Goal: Information Seeking & Learning: Learn about a topic

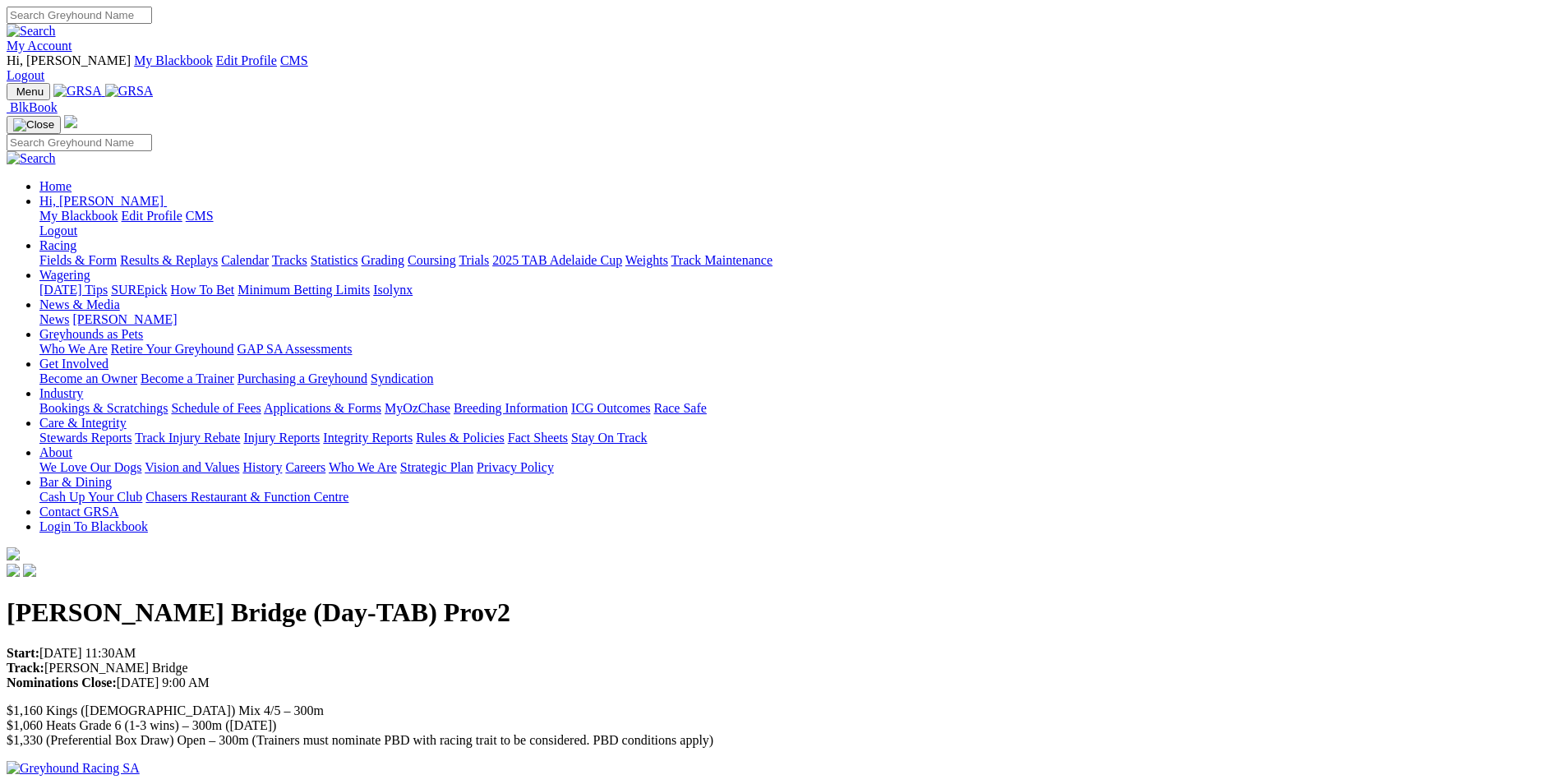
click at [154, 84] on img at bounding box center [129, 91] width 48 height 15
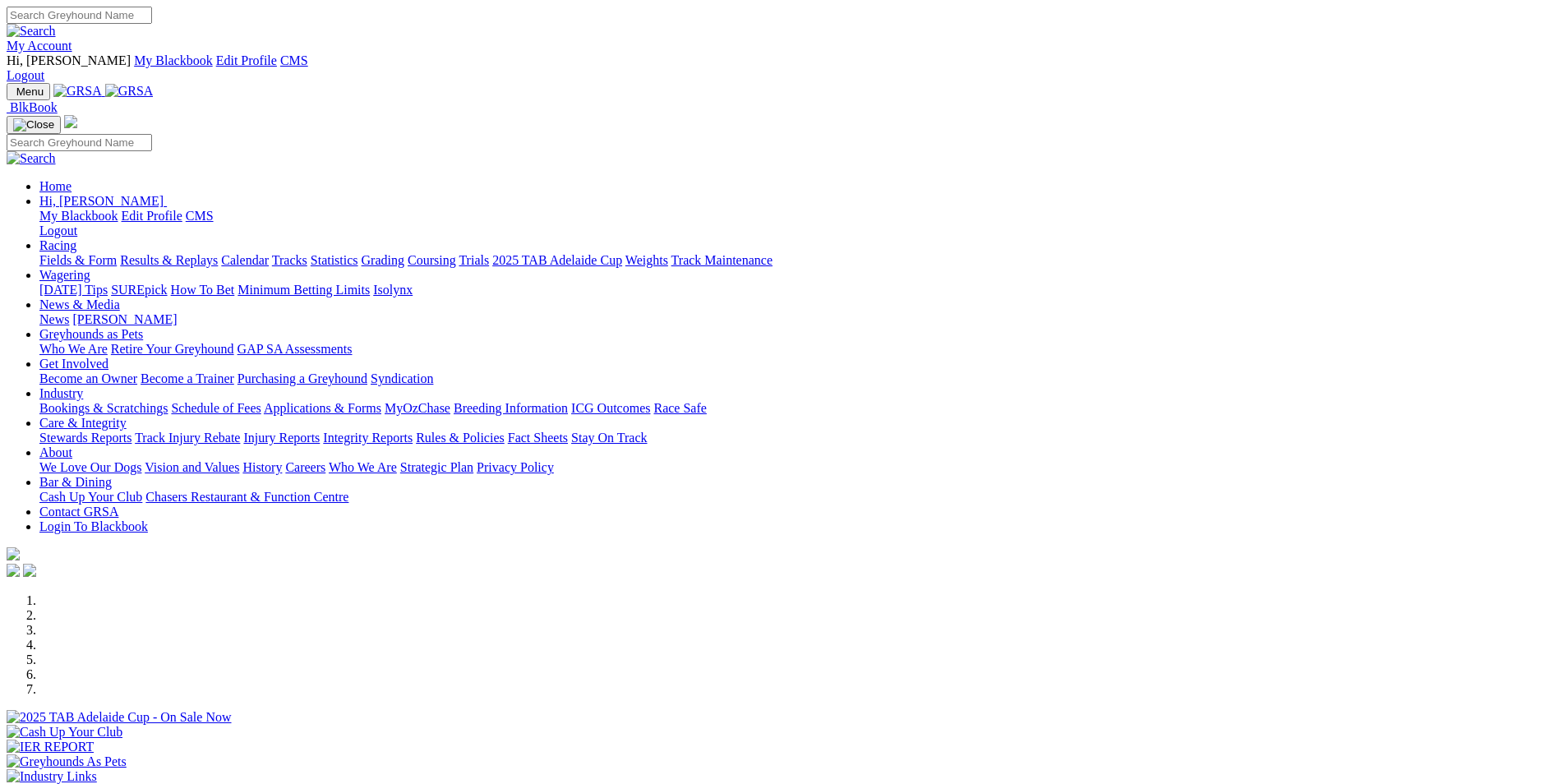
click at [73, 38] on link "My Account" at bounding box center [39, 46] width 65 height 14
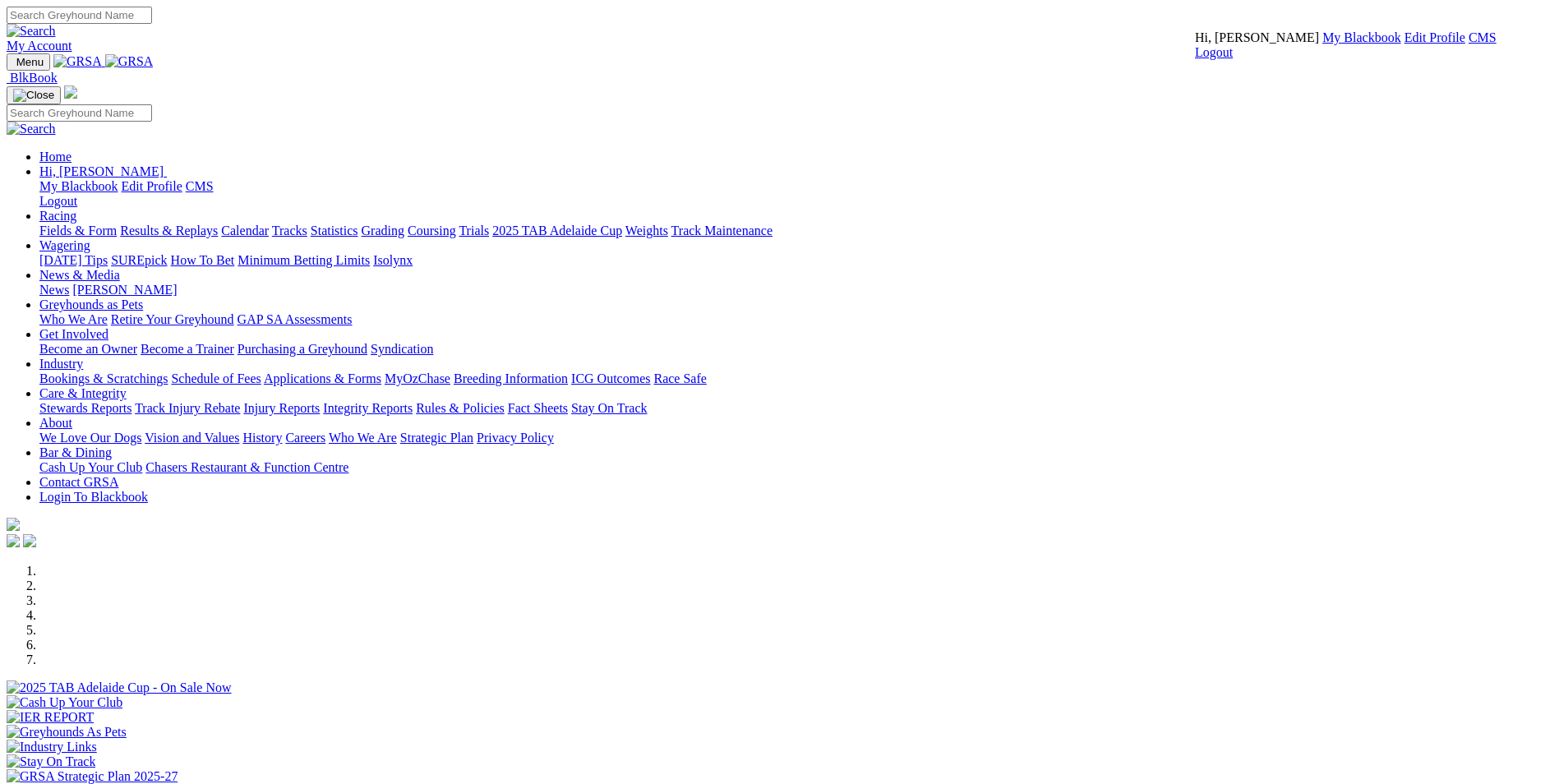
click at [1469, 45] on link "CMS" at bounding box center [1482, 38] width 28 height 14
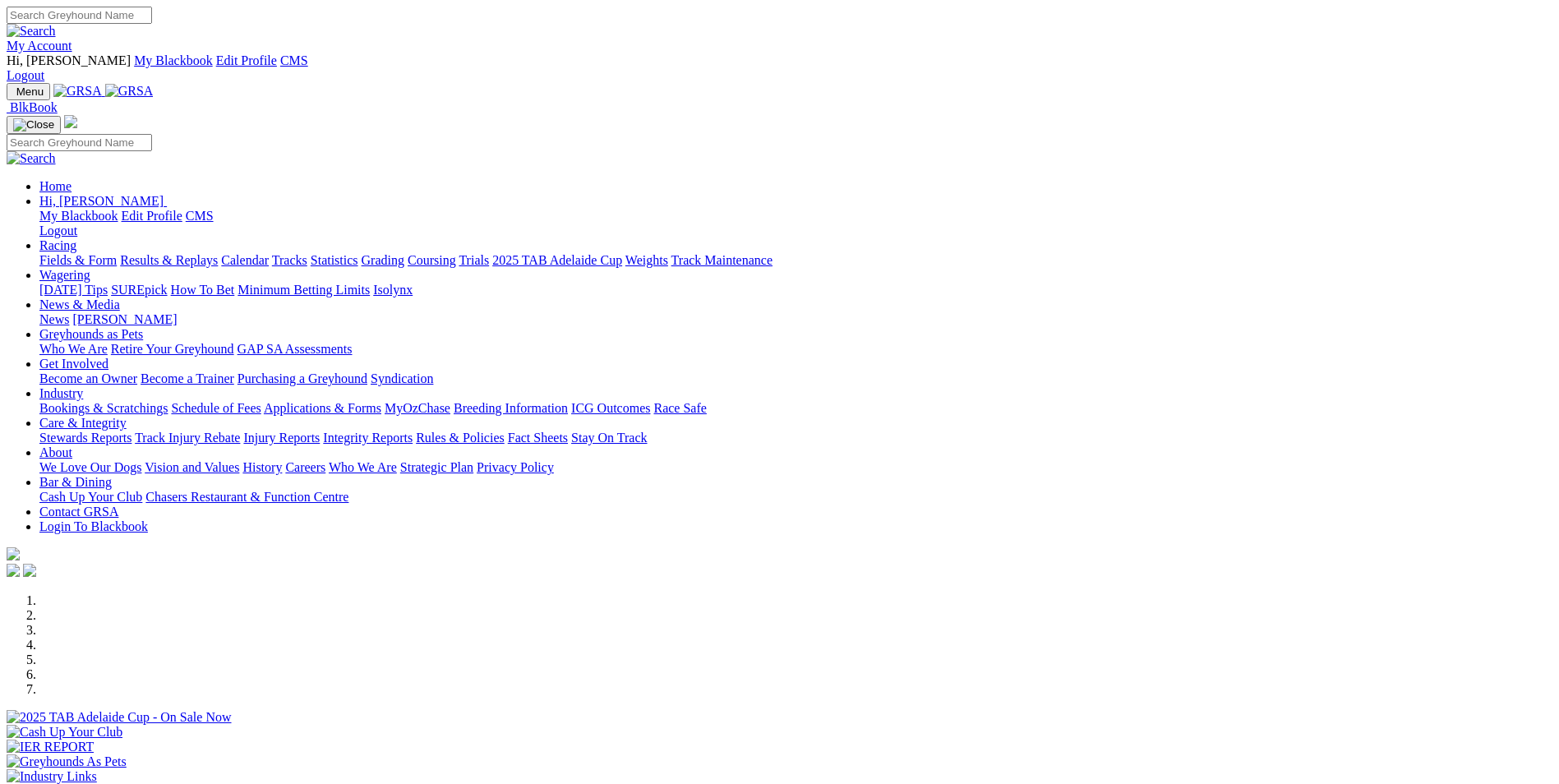
click at [90, 268] on link "Wagering" at bounding box center [64, 275] width 51 height 14
click at [167, 283] on link "SUREpick" at bounding box center [139, 290] width 56 height 14
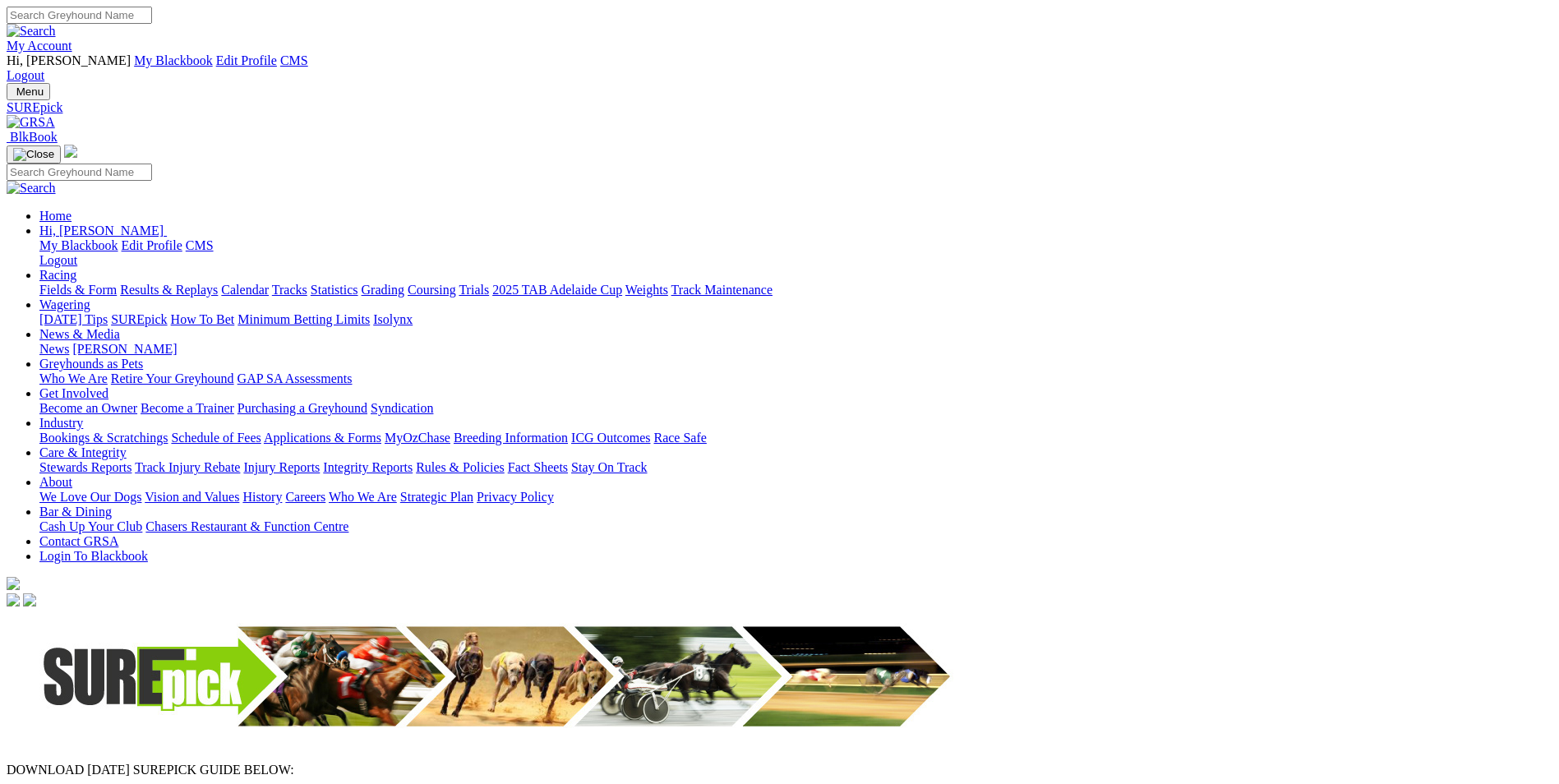
click at [76, 268] on link "Racing" at bounding box center [57, 275] width 37 height 14
click at [489, 283] on link "Trials" at bounding box center [474, 290] width 30 height 14
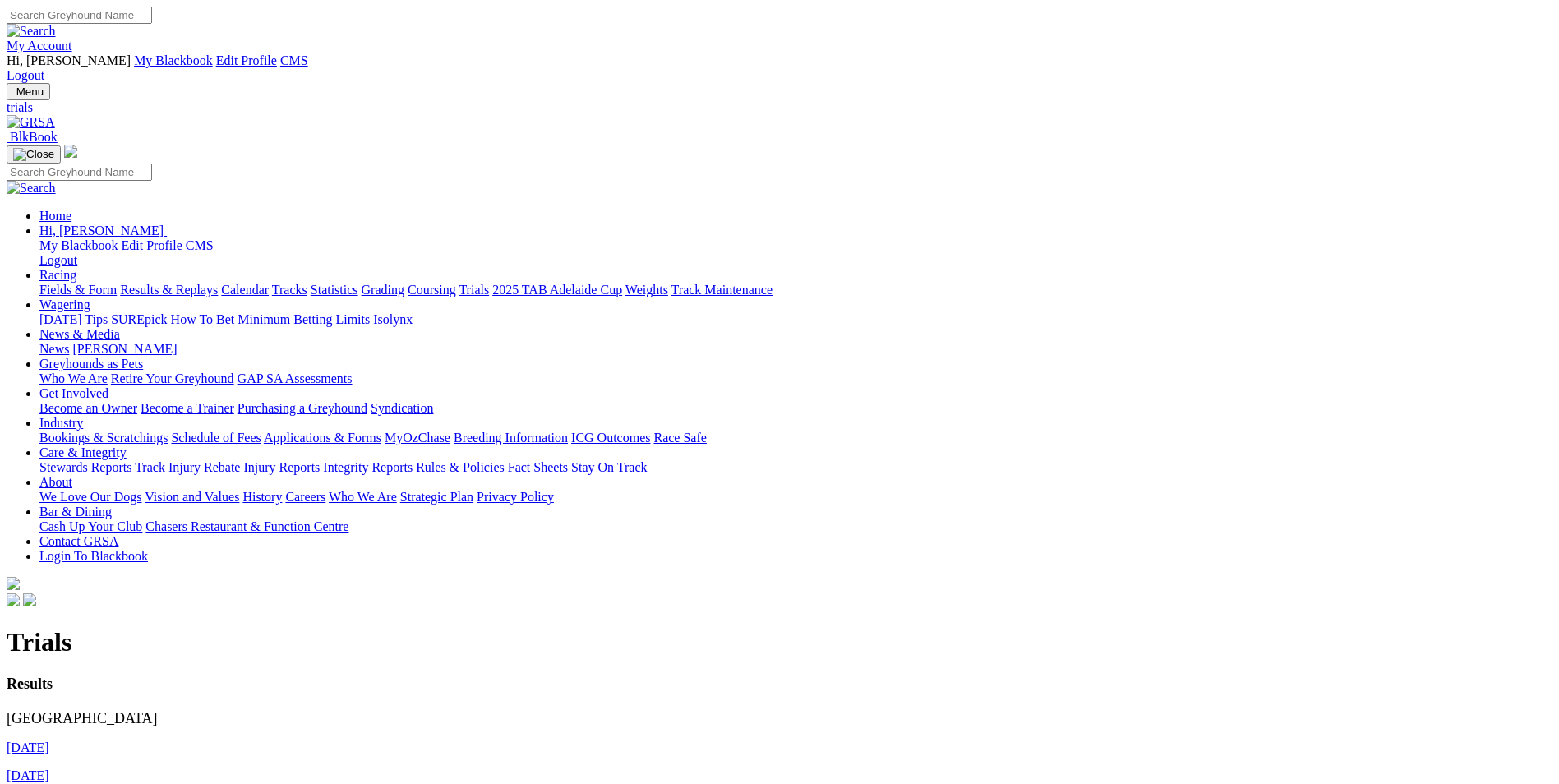
click at [49, 740] on link "[DATE]" at bounding box center [28, 747] width 43 height 14
click at [55, 115] on img at bounding box center [30, 122] width 48 height 15
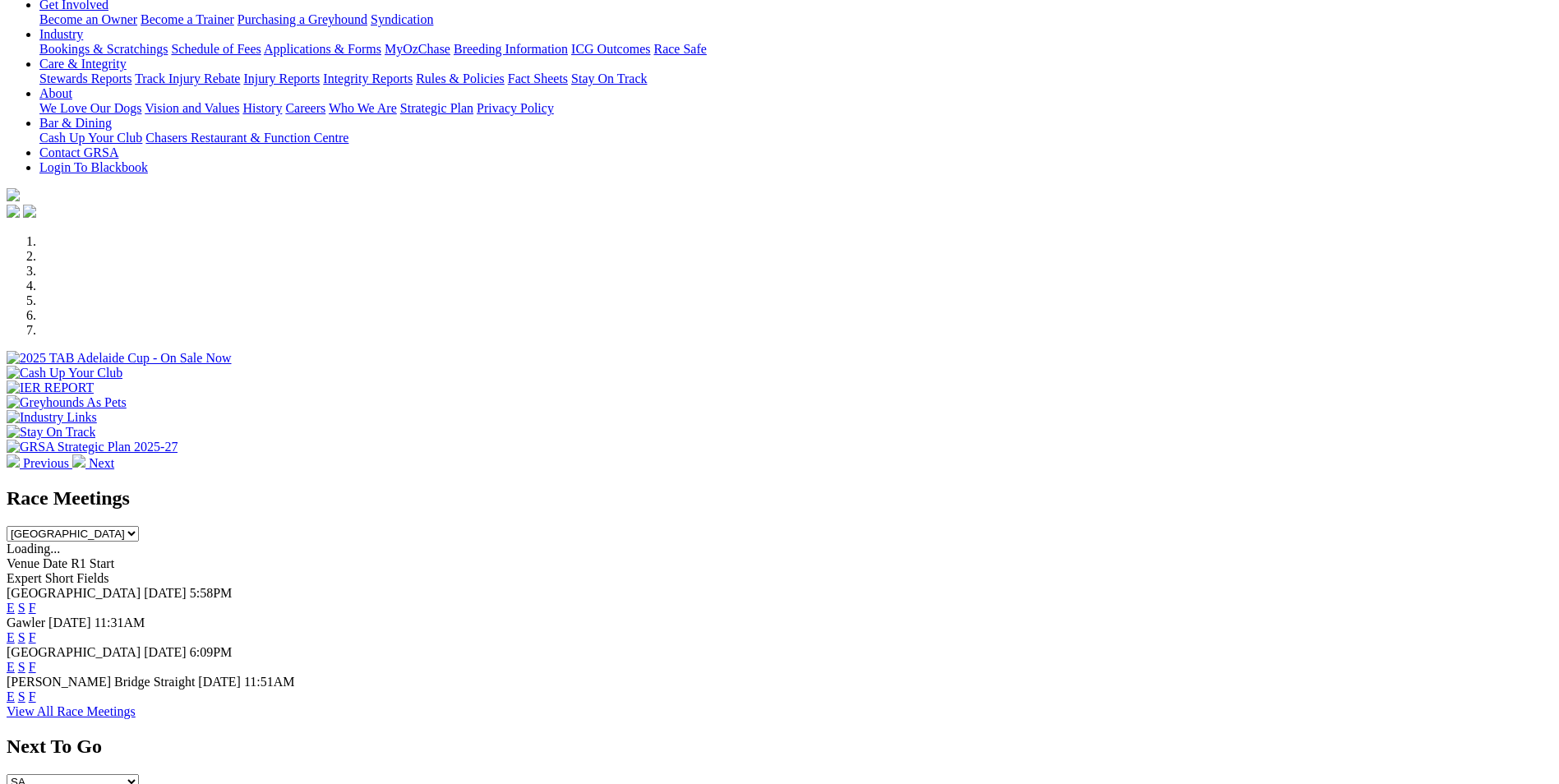
scroll to position [411, 0]
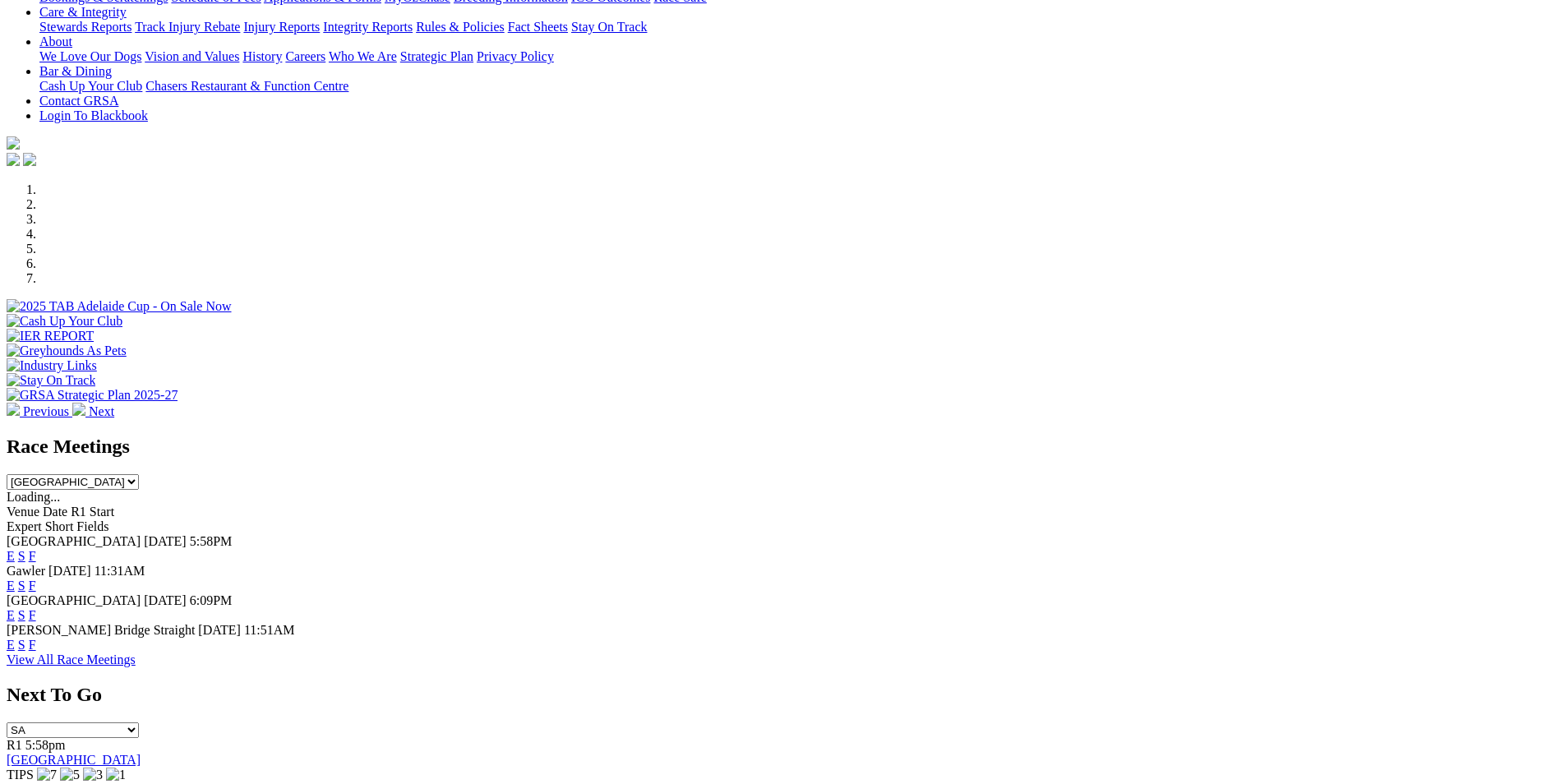
click at [15, 549] on link "E" at bounding box center [10, 556] width 8 height 14
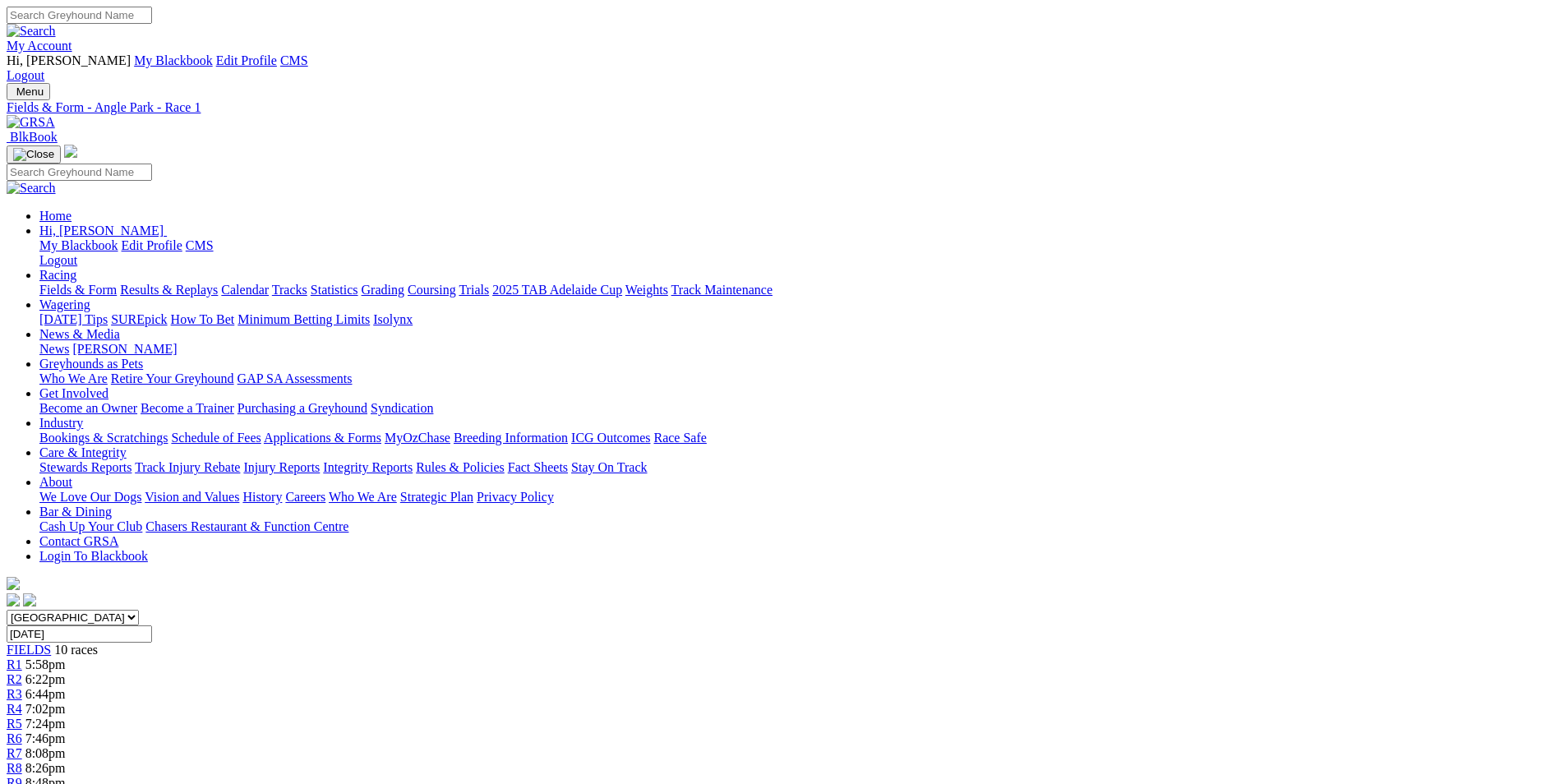
click at [55, 115] on img at bounding box center [30, 122] width 48 height 15
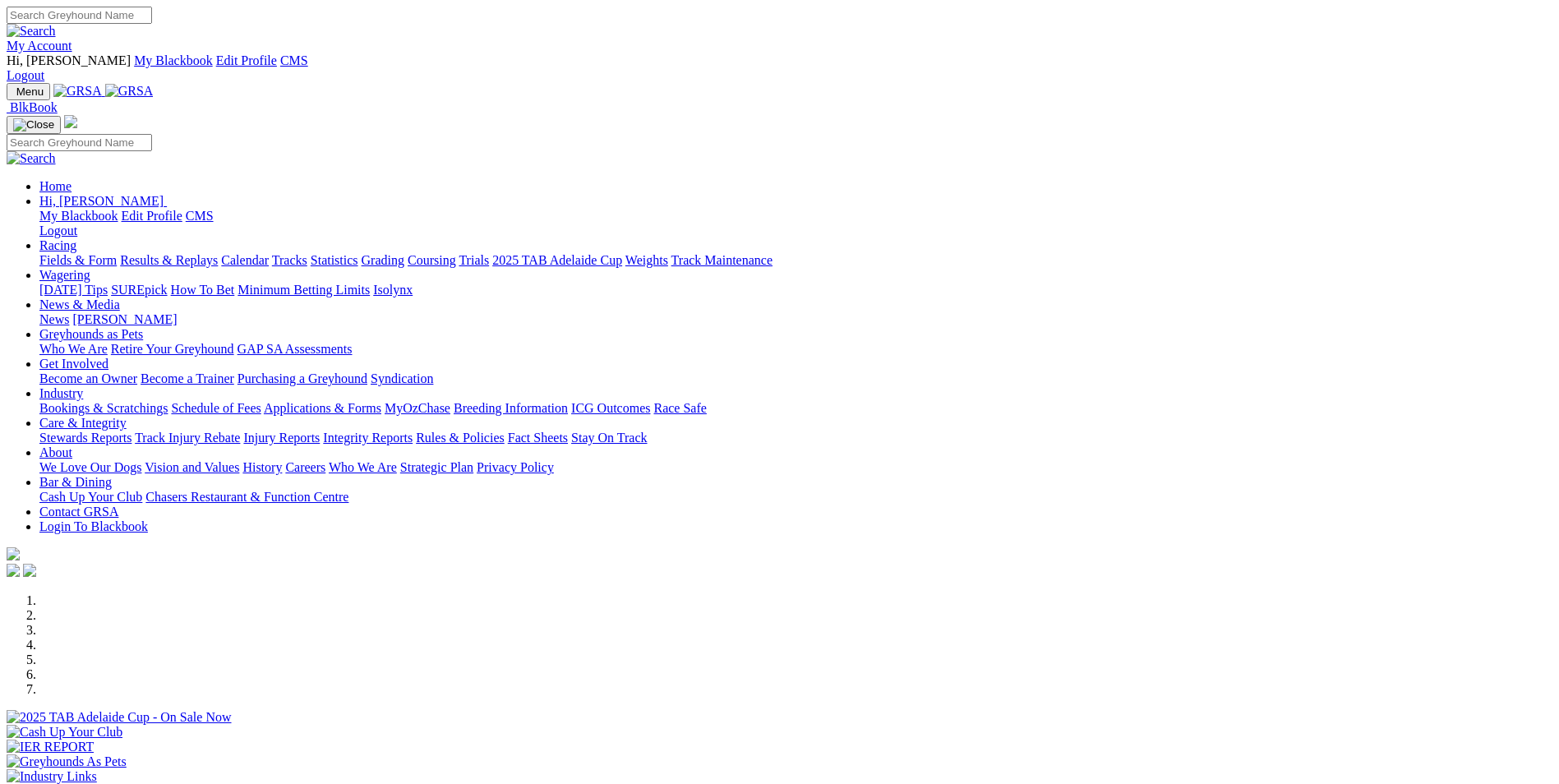
scroll to position [411, 0]
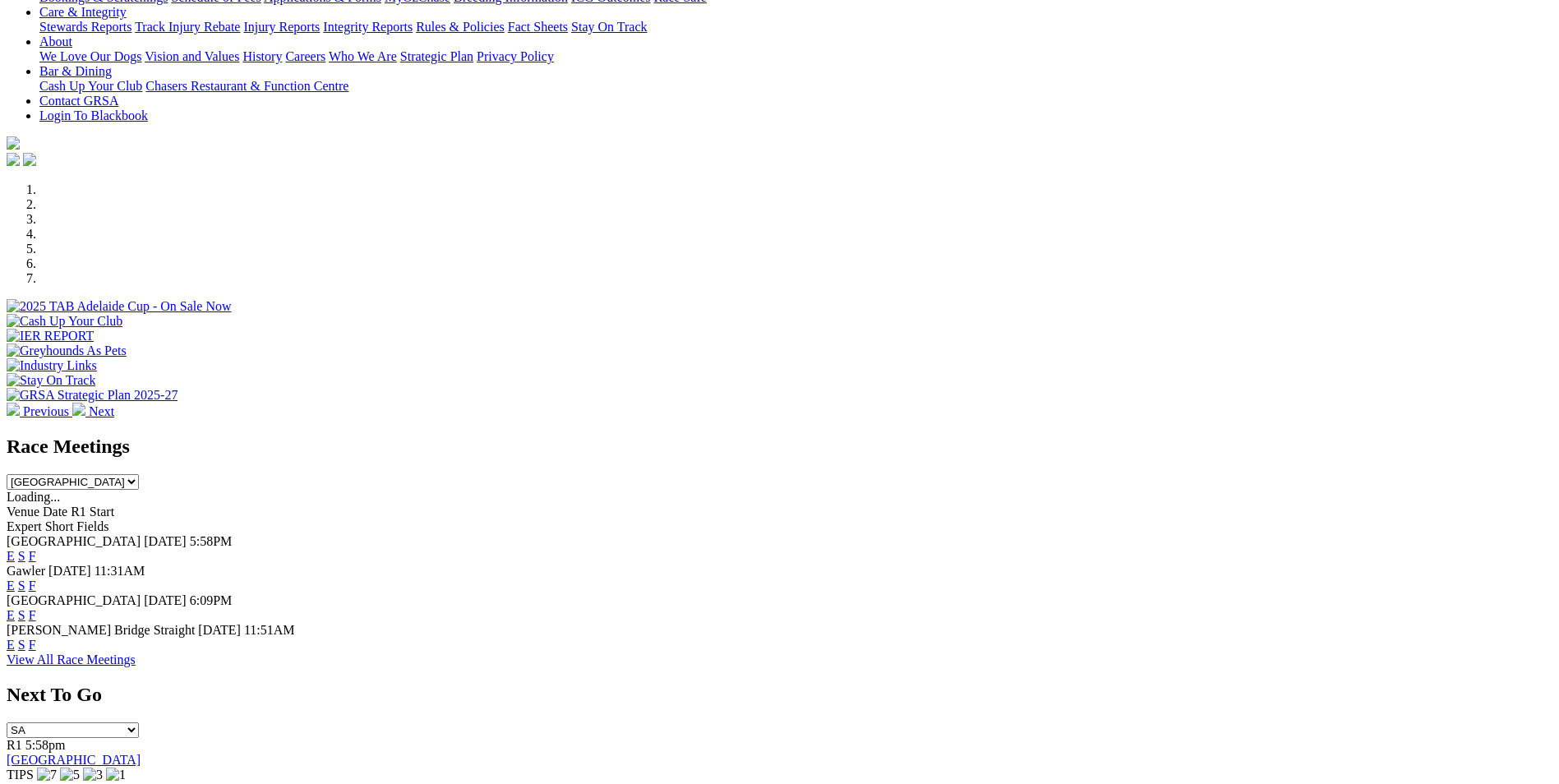
click at [135, 652] on link "View All Race Meetings" at bounding box center [71, 660] width 129 height 14
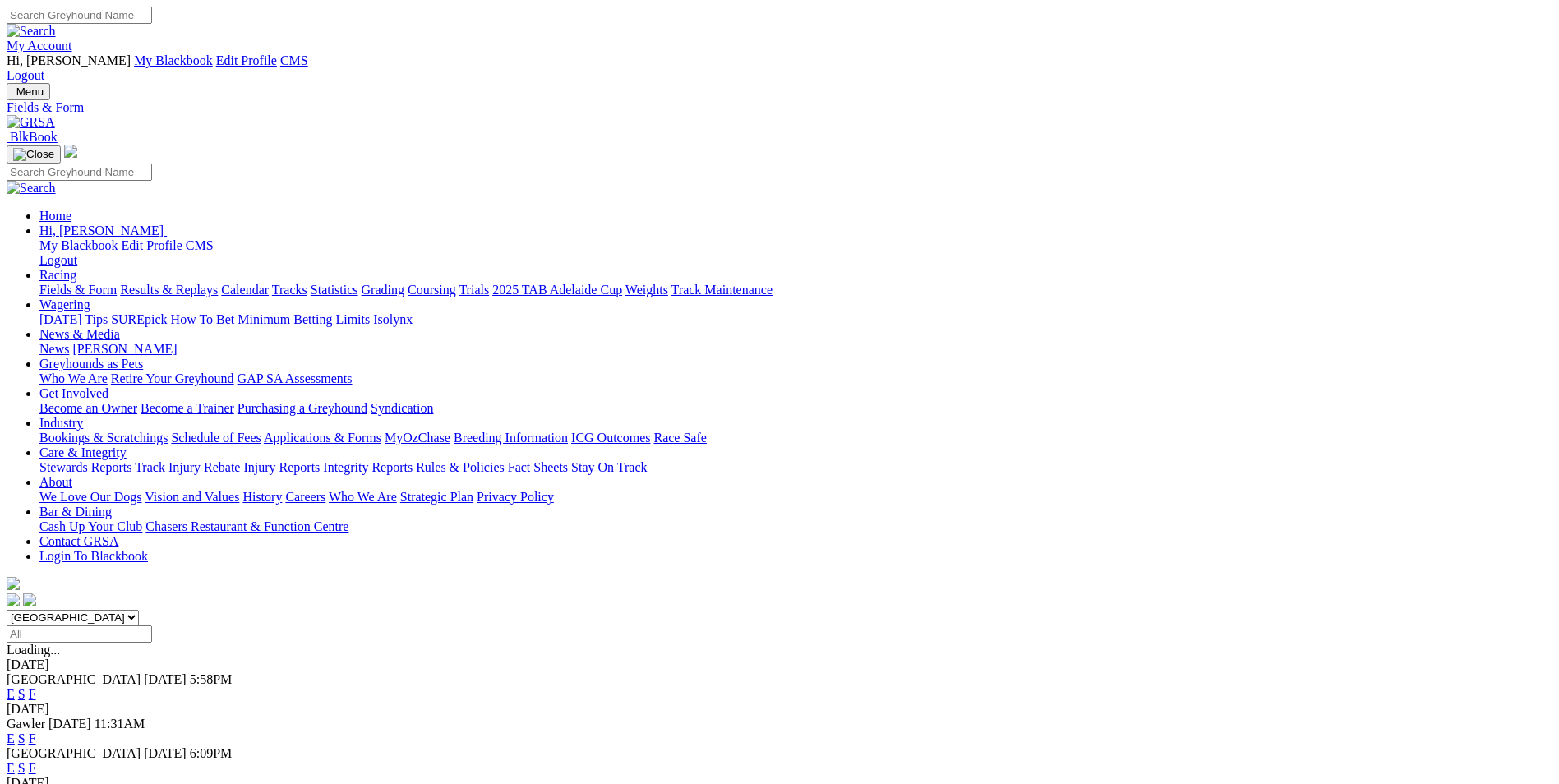
click at [139, 609] on select "South Australia New South Wales Northern Territory Queensland Tasmania Victoria…" at bounding box center [73, 617] width 133 height 15
click at [152, 625] on input "Select date" at bounding box center [79, 633] width 145 height 17
type input "[DATE]"
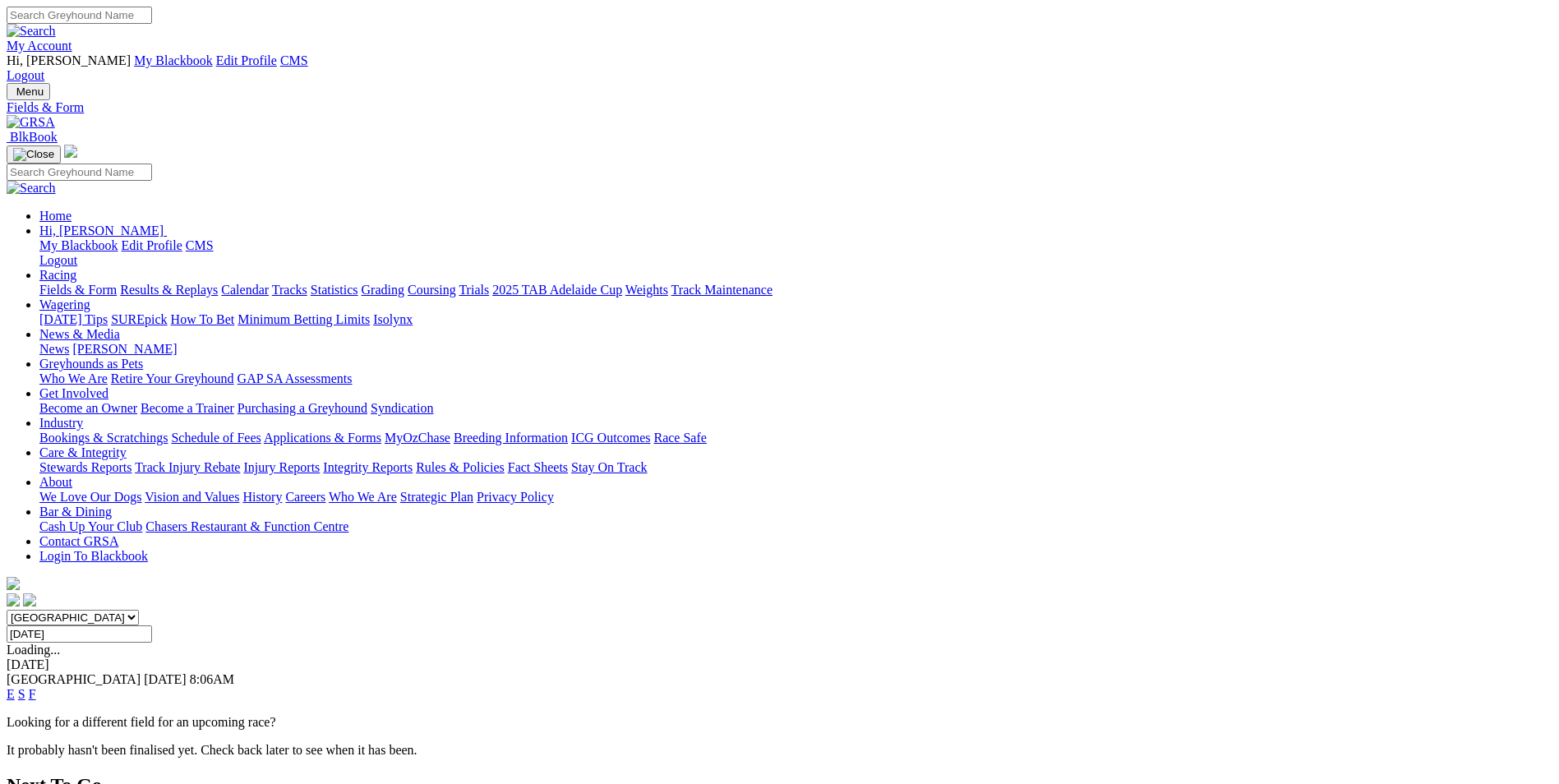
click at [844, 686] on div "E S F" at bounding box center [779, 694] width 1546 height 15
click at [15, 686] on link "E" at bounding box center [10, 694] width 8 height 14
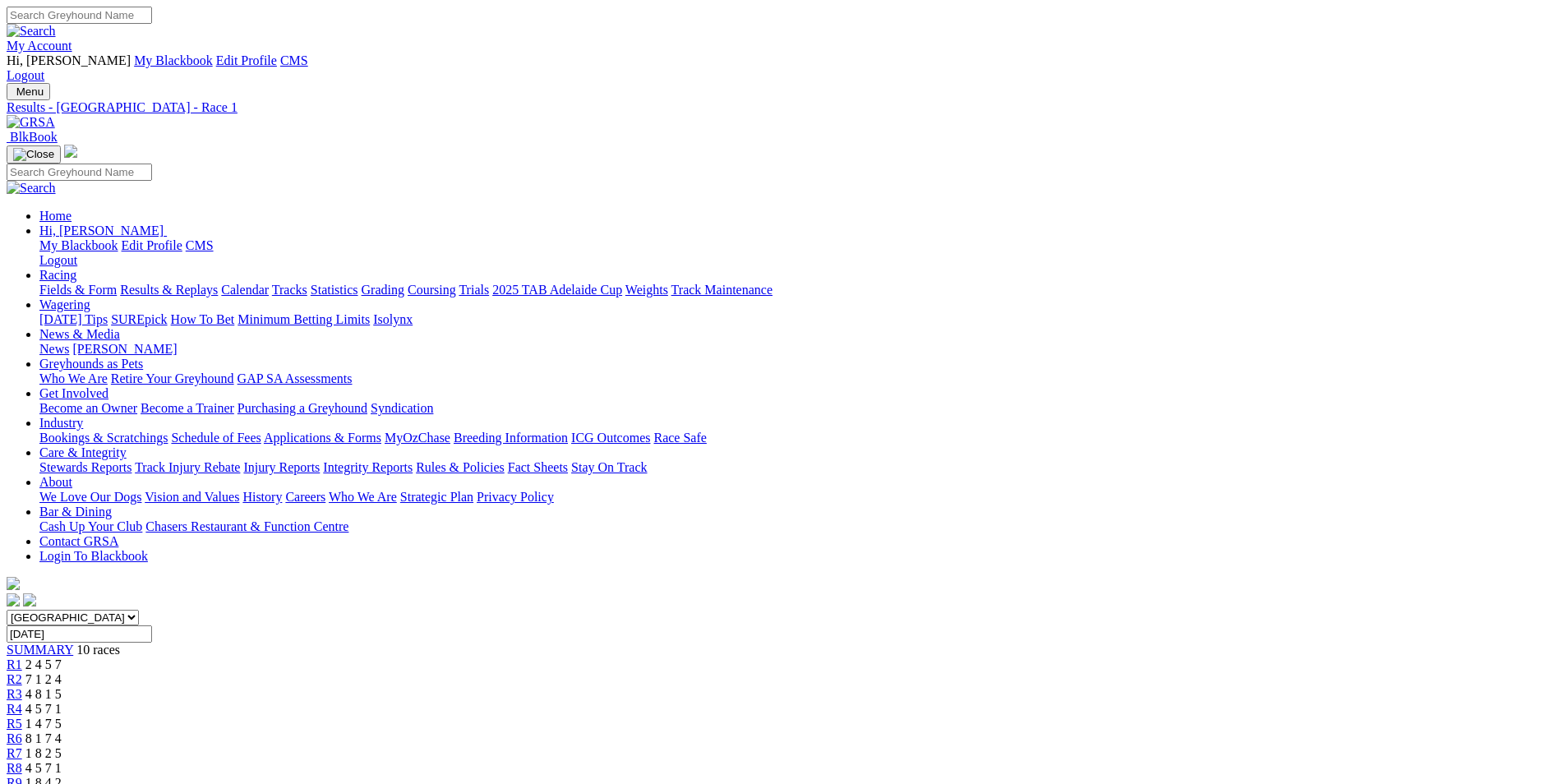
click at [55, 115] on img at bounding box center [30, 122] width 48 height 15
